Goal: Check status: Check status

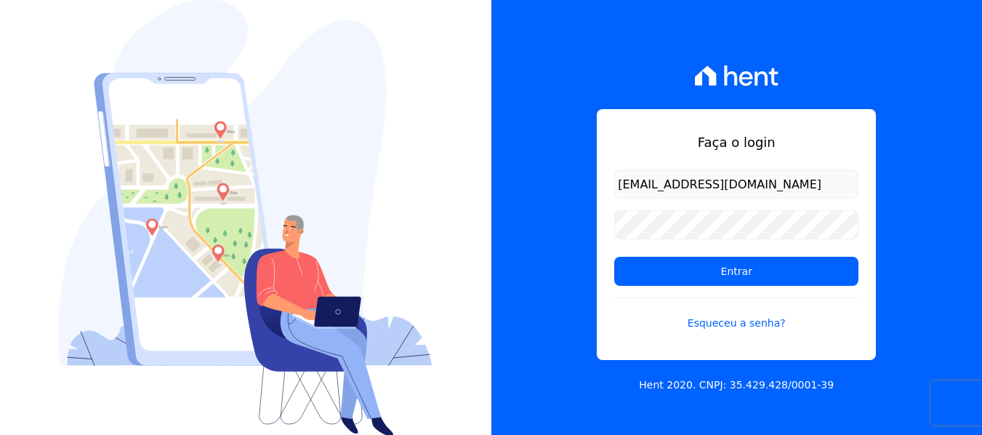
click at [659, 271] on input "Entrar" at bounding box center [736, 271] width 244 height 29
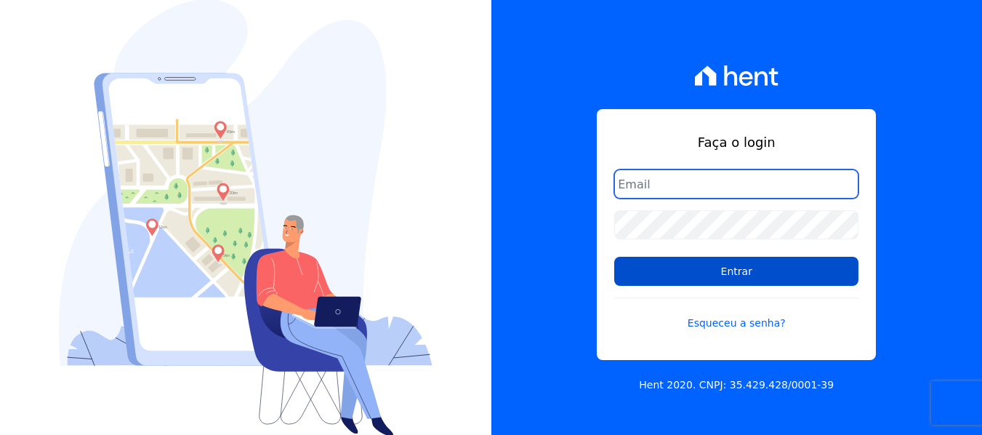
type input "[EMAIL_ADDRESS][DOMAIN_NAME]"
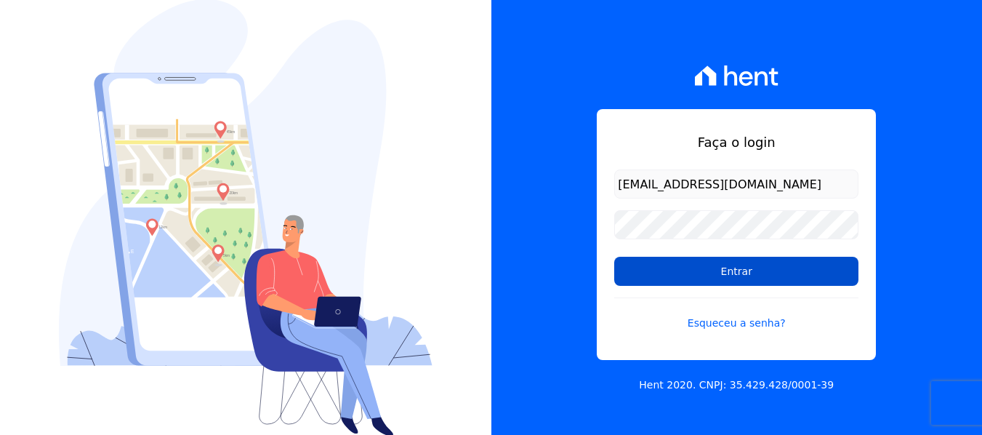
click at [768, 275] on input "Entrar" at bounding box center [736, 271] width 244 height 29
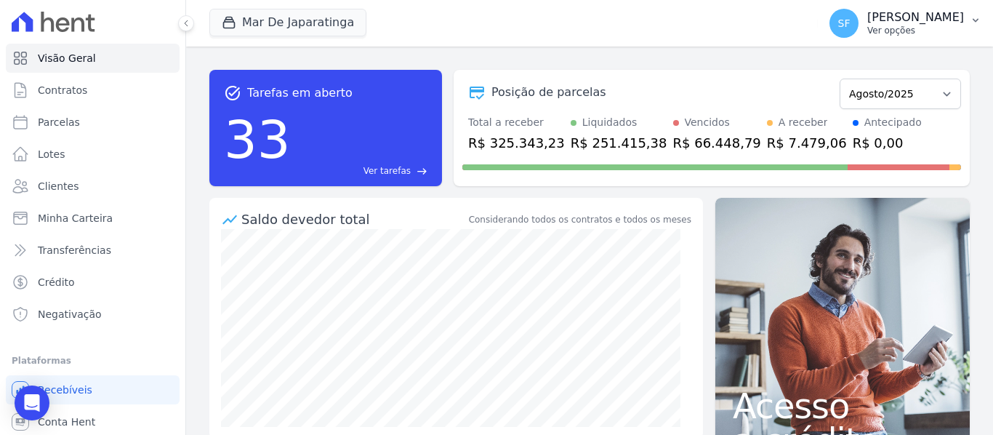
click at [975, 28] on button "SF Simone Ferreira Ver opções" at bounding box center [905, 23] width 175 height 41
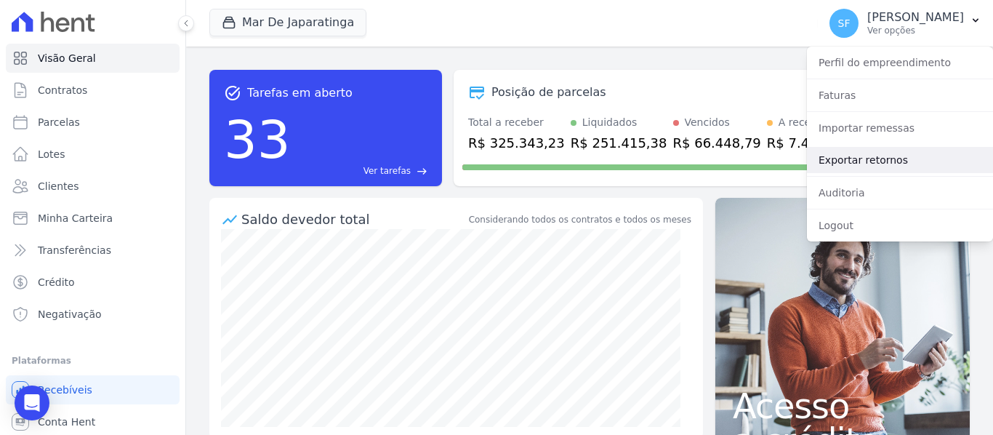
click at [861, 160] on link "Exportar retornos" at bounding box center [900, 160] width 186 height 26
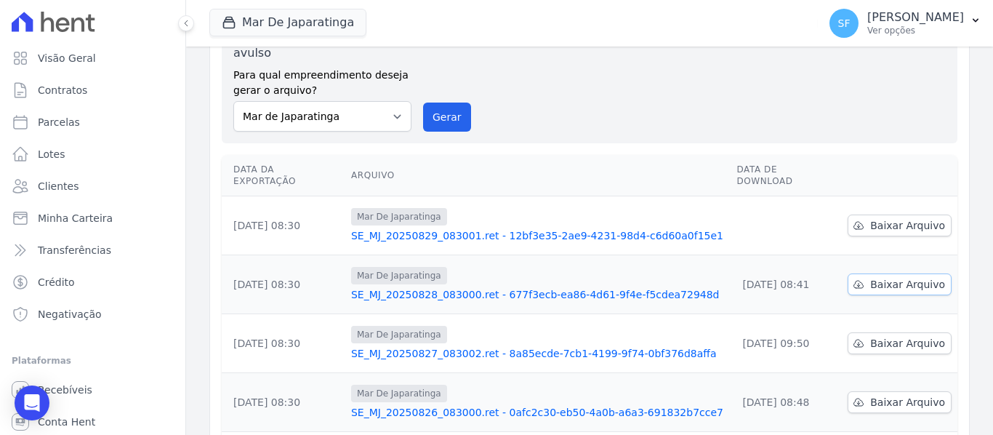
scroll to position [145, 0]
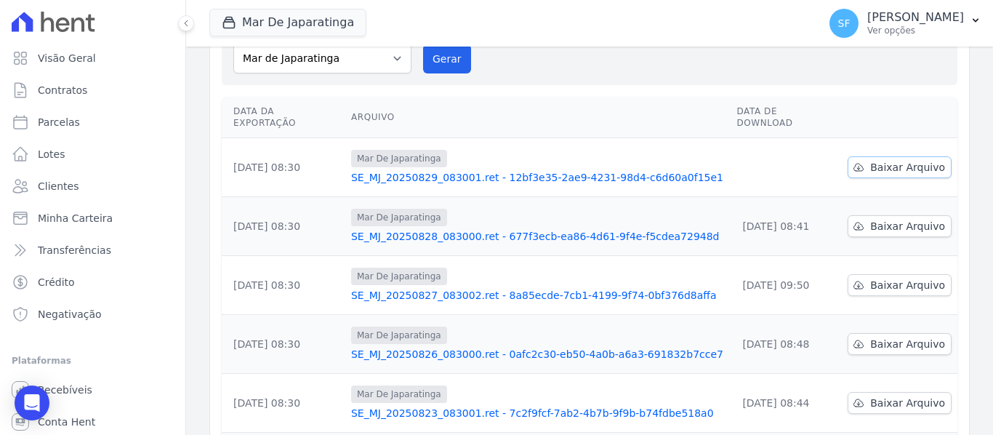
click at [898, 160] on span "Baixar Arquivo" at bounding box center [907, 167] width 75 height 15
click at [76, 225] on span "Minha Carteira" at bounding box center [75, 218] width 75 height 15
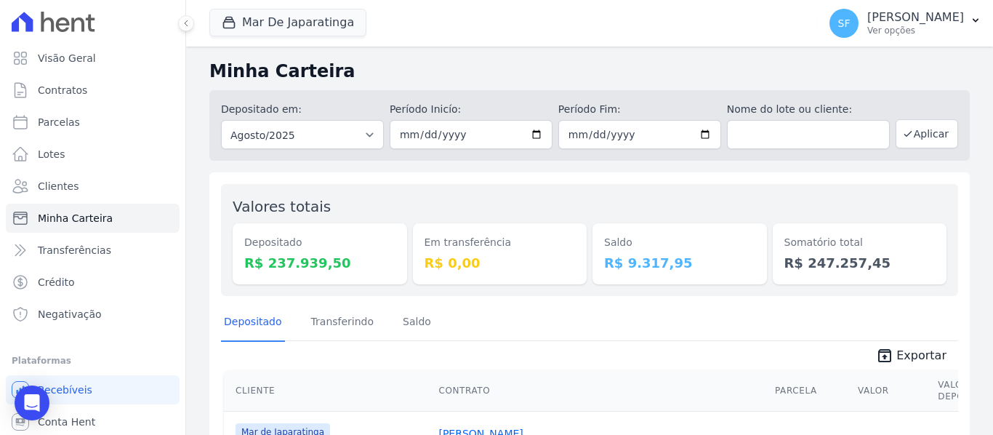
click at [533, 136] on input "2025-08-01" at bounding box center [471, 134] width 163 height 29
type input "[DATE]"
click at [699, 136] on input "2025-08-31" at bounding box center [639, 134] width 163 height 29
type input "[DATE]"
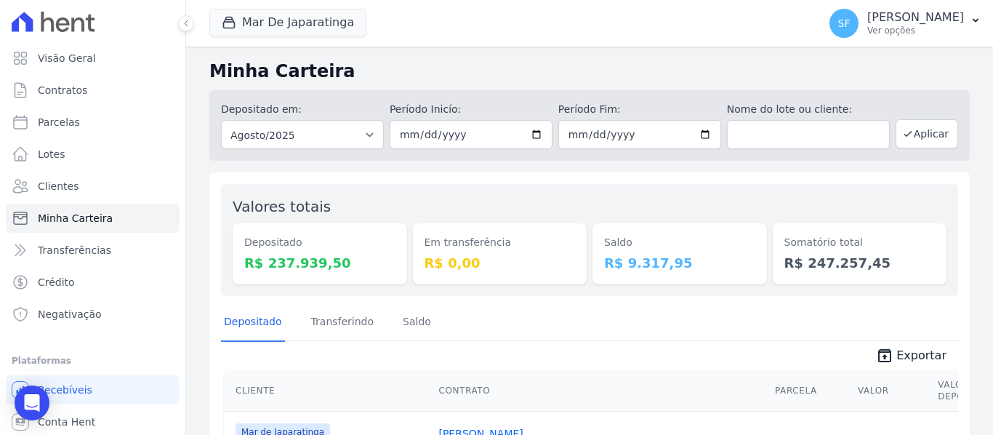
click at [698, 209] on div "Saldo R$ 9.317,95" at bounding box center [679, 240] width 174 height 89
click at [898, 142] on button "Aplicar" at bounding box center [926, 133] width 63 height 29
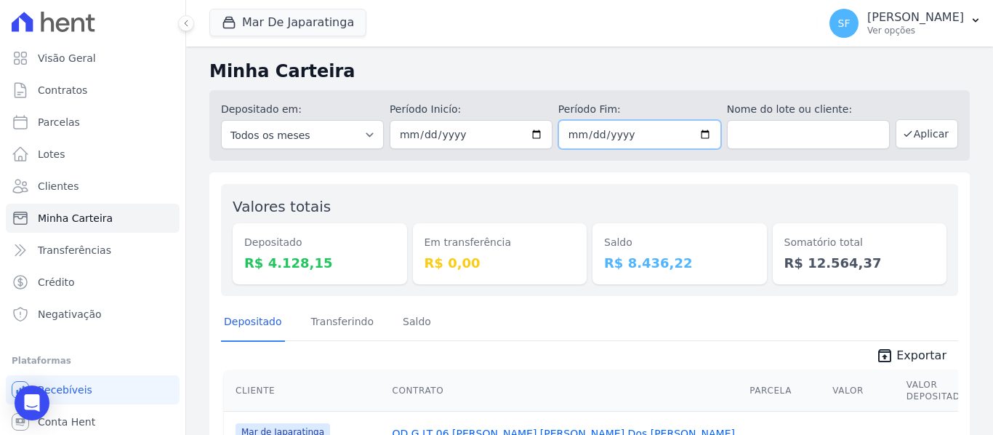
click at [701, 136] on input "[DATE]" at bounding box center [639, 134] width 163 height 29
type input "2025-08-29"
click at [902, 135] on icon "button" at bounding box center [908, 134] width 12 height 12
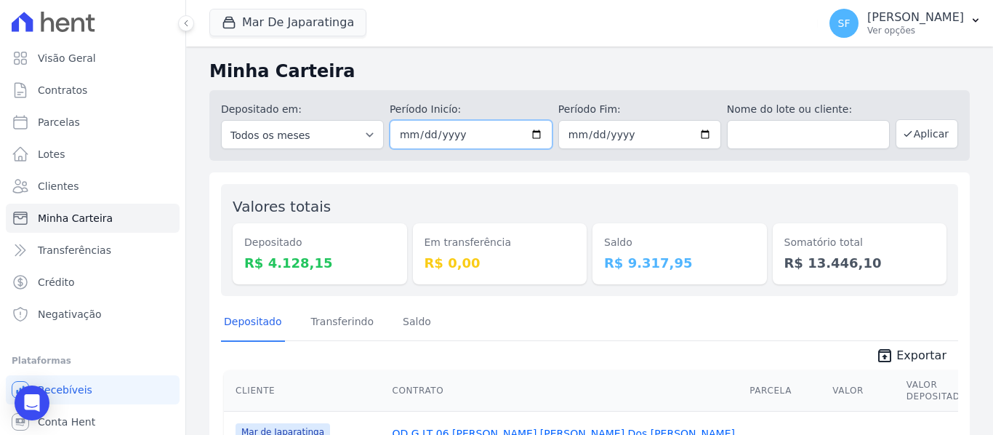
click at [530, 134] on input "[DATE]" at bounding box center [471, 134] width 163 height 29
type input "[DATE]"
click at [932, 137] on button "Aplicar" at bounding box center [926, 133] width 63 height 29
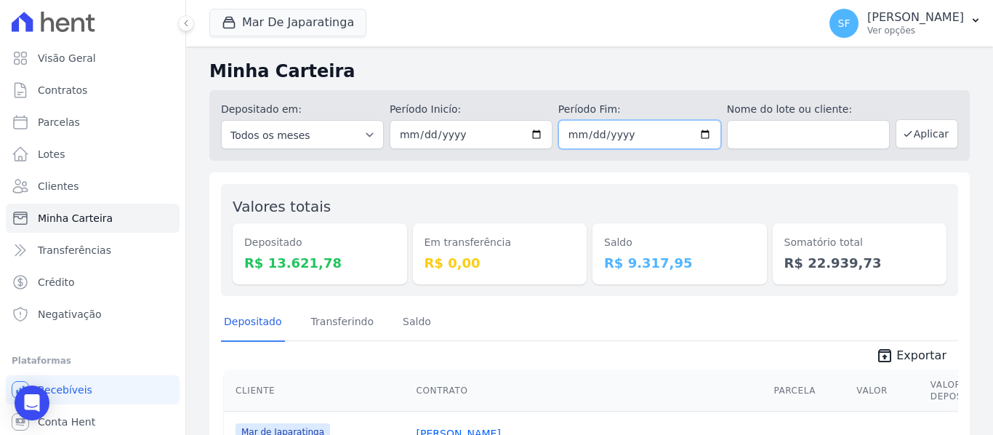
click at [699, 134] on input "2025-08-29" at bounding box center [639, 134] width 163 height 29
type input "2025-08-27"
click at [913, 134] on button "Aplicar" at bounding box center [926, 133] width 63 height 29
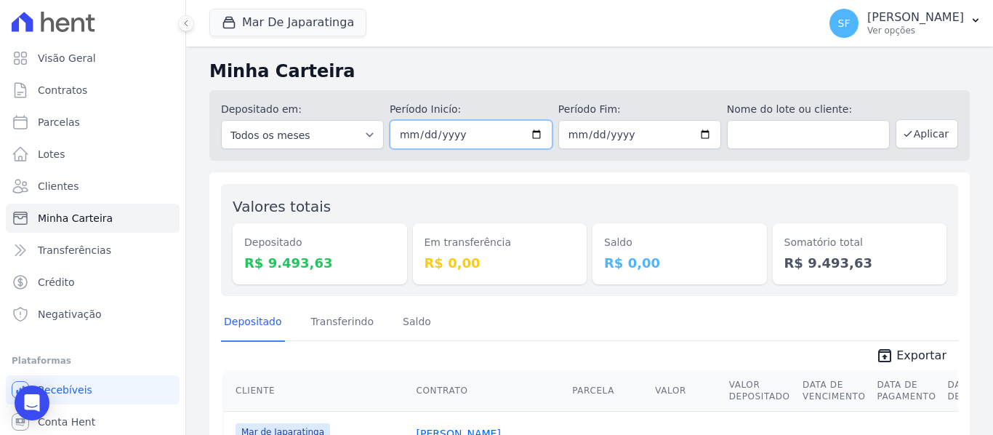
click at [534, 135] on input "[DATE]" at bounding box center [471, 134] width 163 height 29
type input "[DATE]"
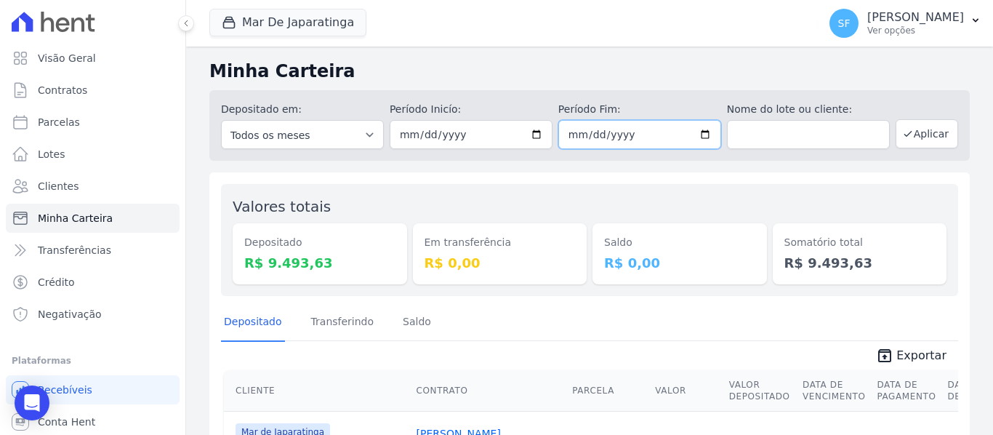
click at [702, 131] on input "[DATE]" at bounding box center [639, 134] width 163 height 29
type input "[DATE]"
click at [927, 137] on button "Aplicar" at bounding box center [926, 133] width 63 height 29
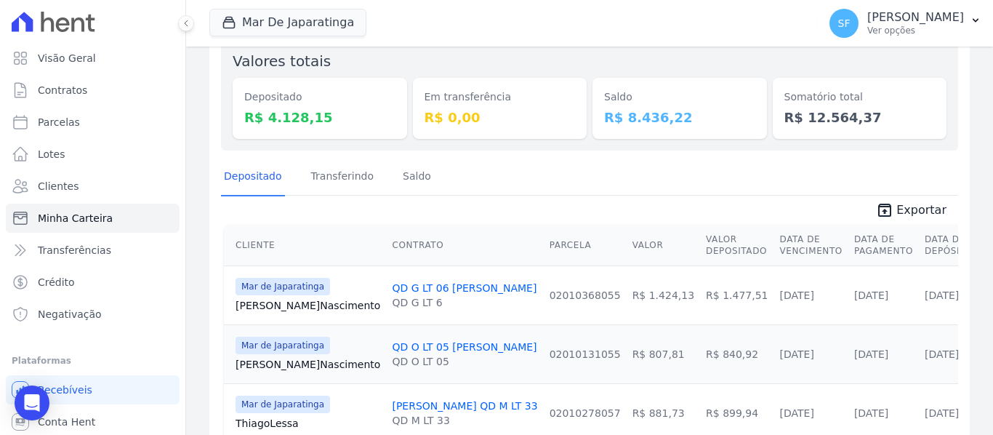
scroll to position [282, 0]
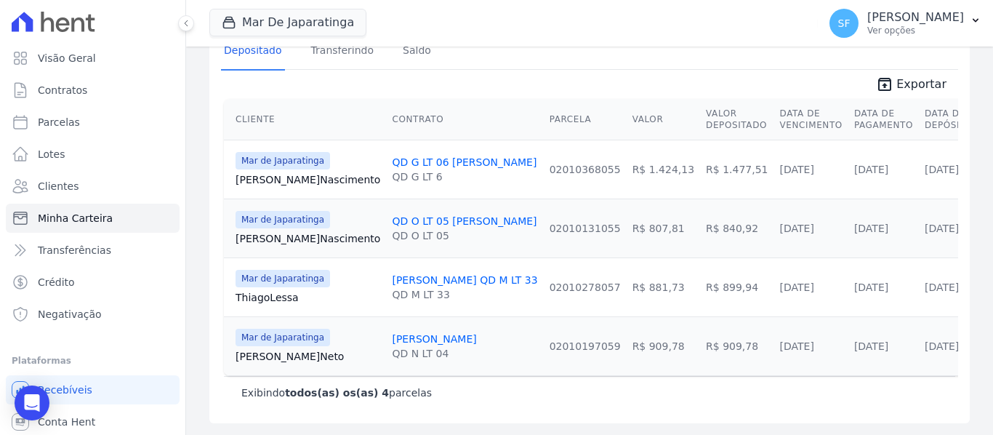
click at [524, 397] on div "Exibindo todos(as) os(as) 4 parcelas" at bounding box center [589, 392] width 696 height 15
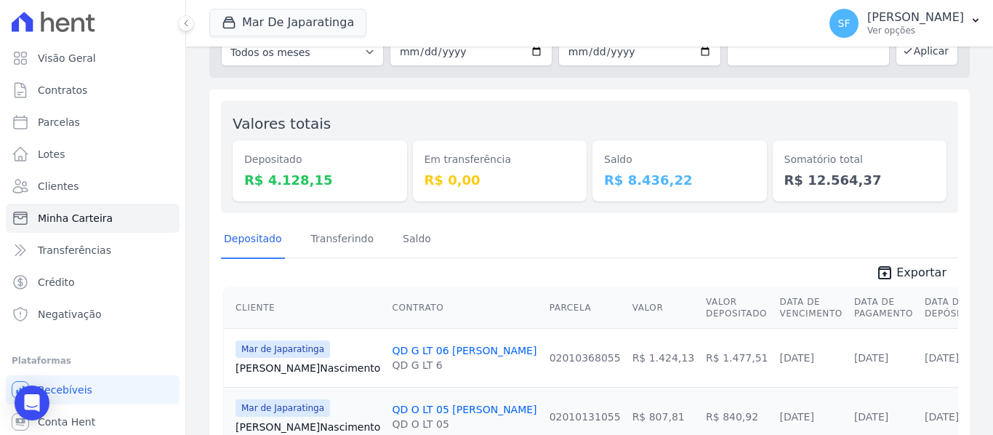
scroll to position [137, 0]
